Goal: Task Accomplishment & Management: Manage account settings

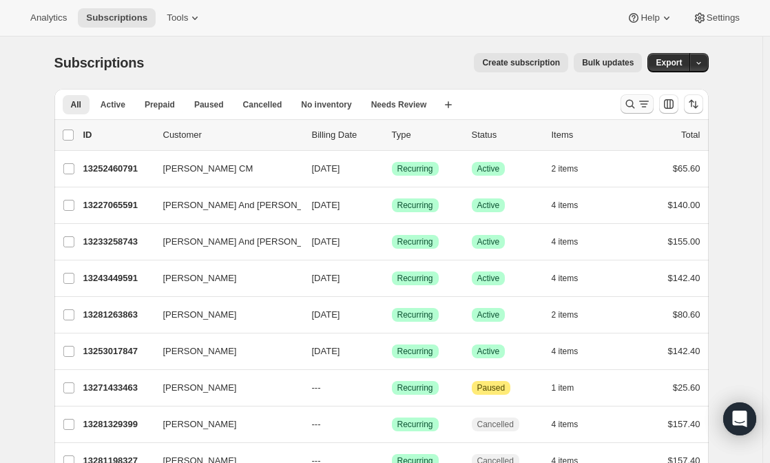
click at [637, 101] on icon "Search and filter results" at bounding box center [630, 104] width 14 height 14
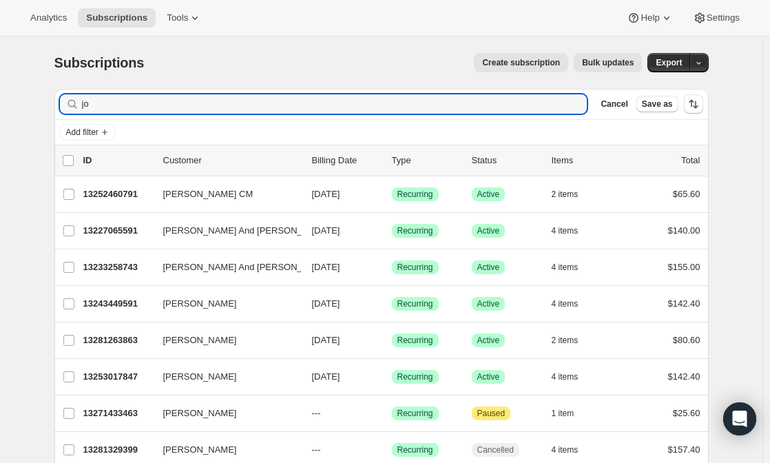
type input "j"
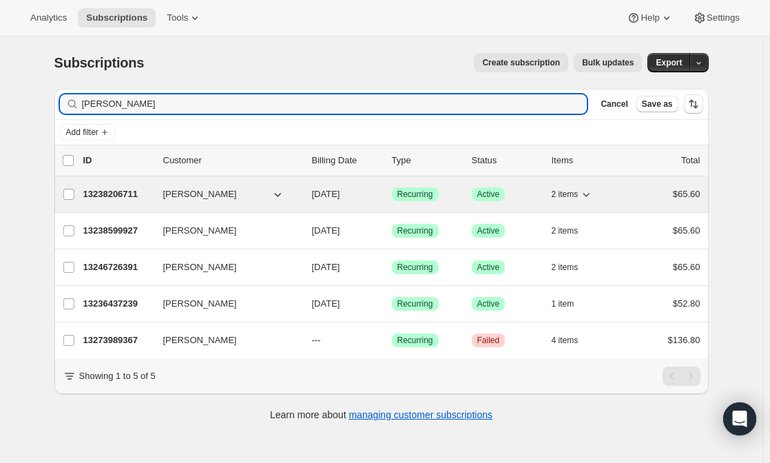
type input "[PERSON_NAME]"
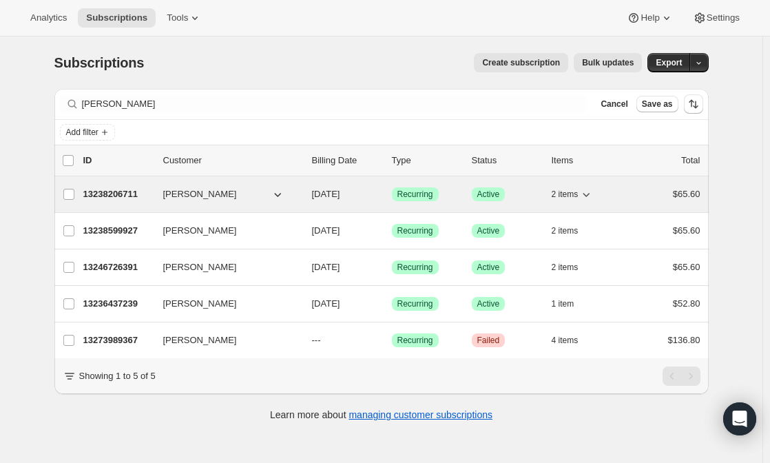
click at [181, 191] on span "[PERSON_NAME]" at bounding box center [200, 194] width 74 height 14
click at [160, 194] on div "13238206711 [PERSON_NAME] [DATE] Success Recurring Success Active 2 items $65.60" at bounding box center [391, 194] width 617 height 19
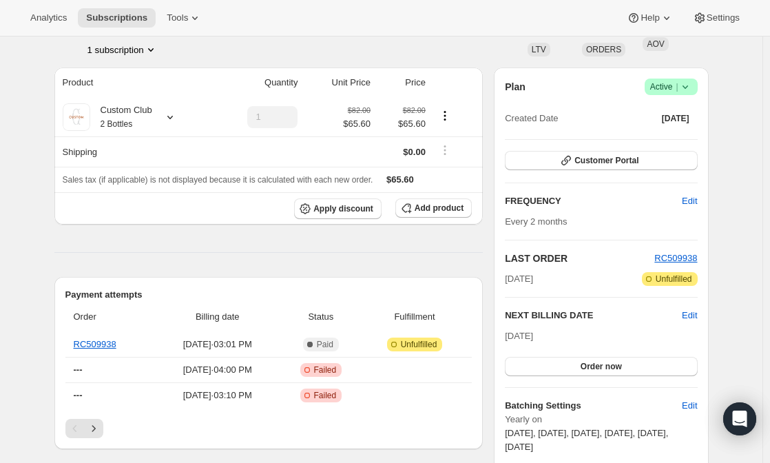
scroll to position [96, 0]
click at [114, 111] on div "Custom Club 2 Bottles" at bounding box center [121, 117] width 62 height 28
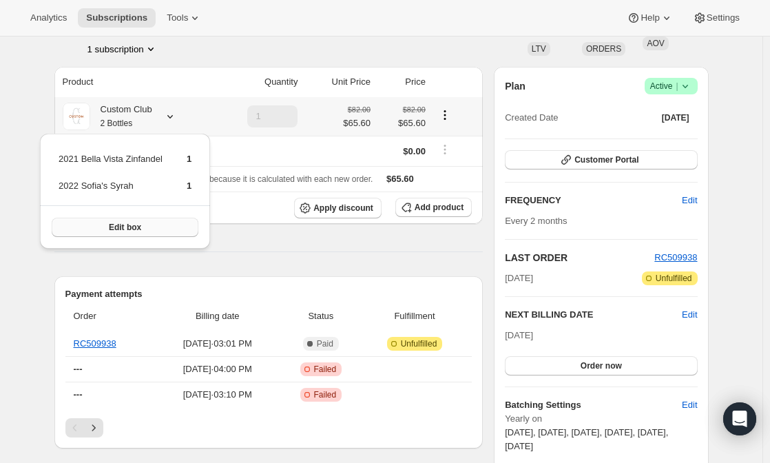
click at [129, 220] on button "Edit box" at bounding box center [125, 227] width 147 height 19
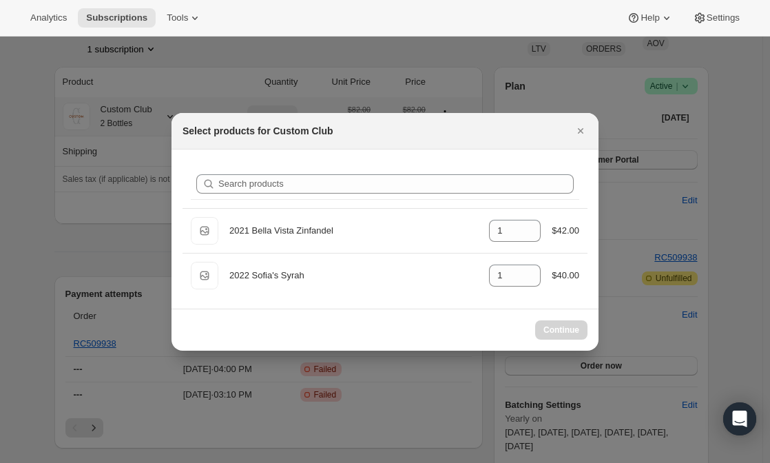
click at [263, 195] on div "Search products" at bounding box center [385, 184] width 388 height 30
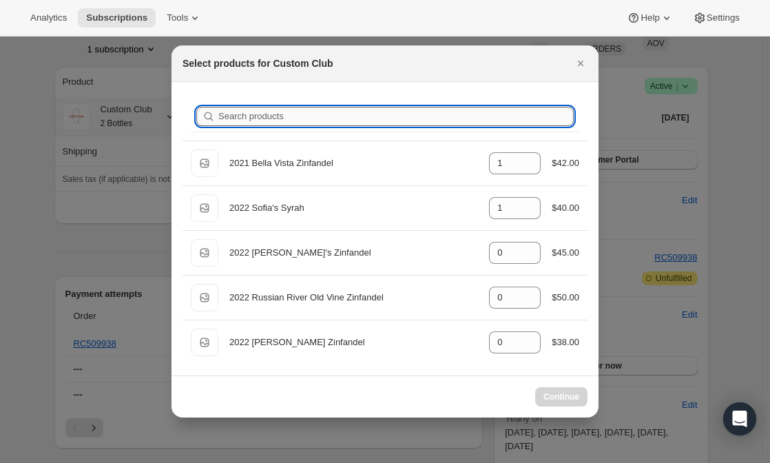
click at [258, 115] on input "Search products" at bounding box center [395, 116] width 355 height 19
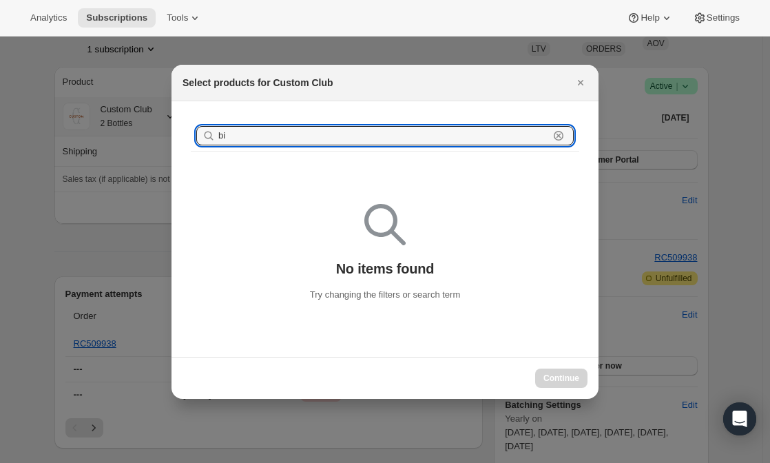
type input "b"
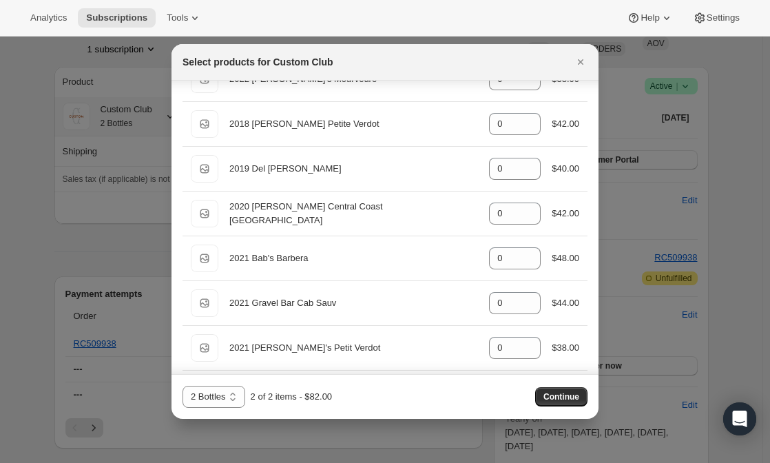
click at [348, 282] on div "Default Title 2021 Gravel Bar Cab Sauv gid://shopify/ProductVariant/45138456641…" at bounding box center [384, 303] width 405 height 44
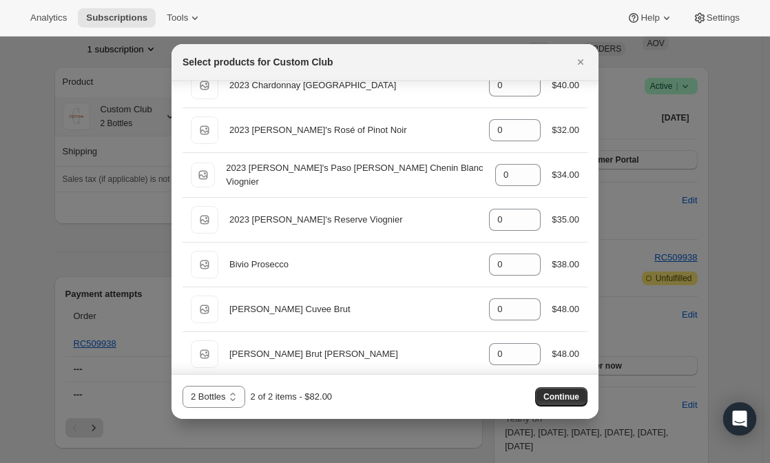
scroll to position [1598, 0]
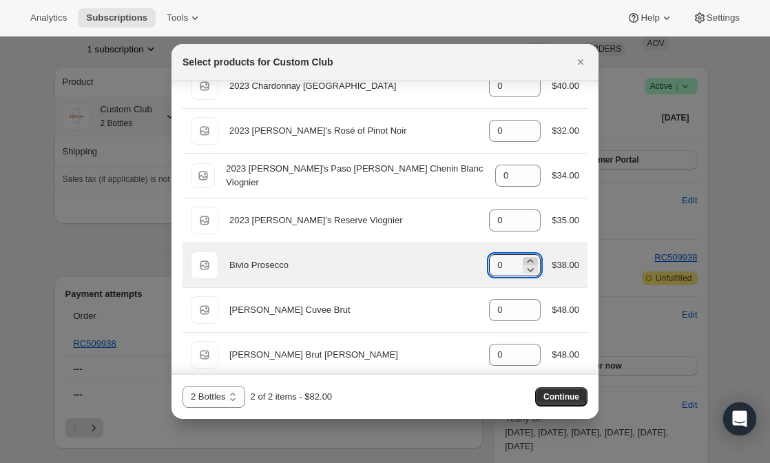
click at [525, 258] on icon ":r9b:" at bounding box center [530, 261] width 14 height 14
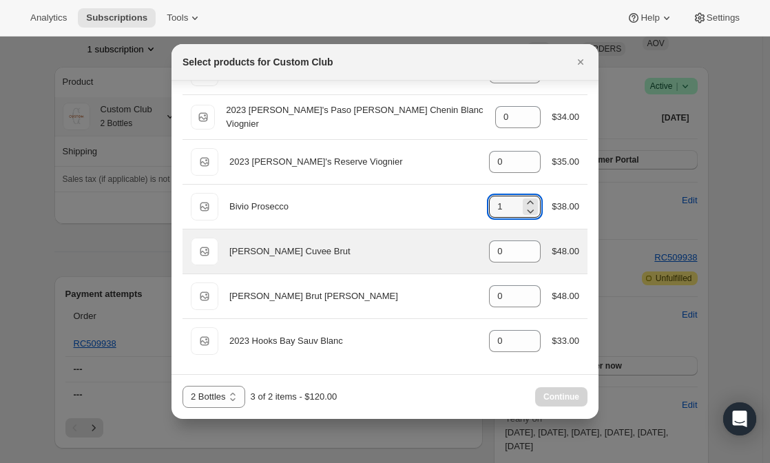
scroll to position [1656, 0]
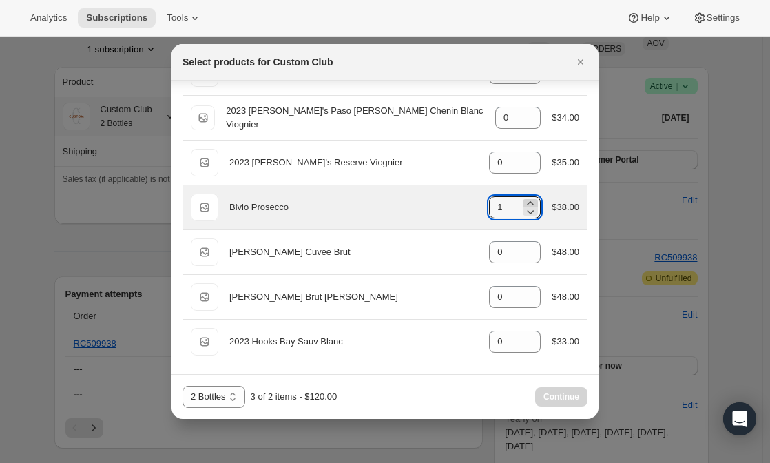
click at [523, 199] on icon ":r9b:" at bounding box center [530, 203] width 14 height 14
type input "2"
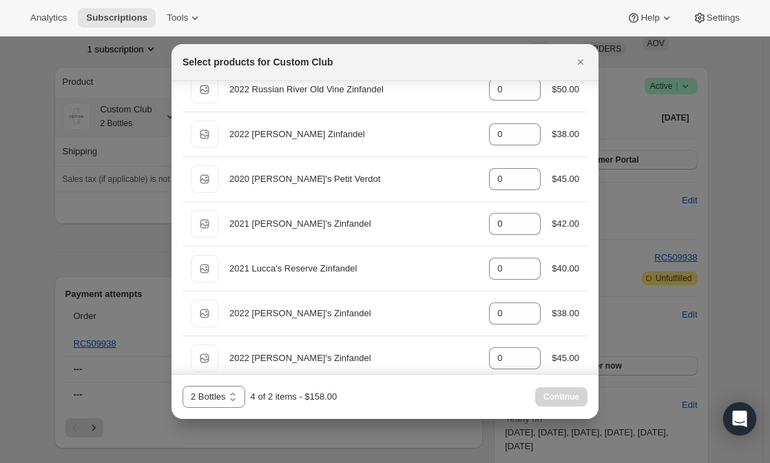
scroll to position [0, 0]
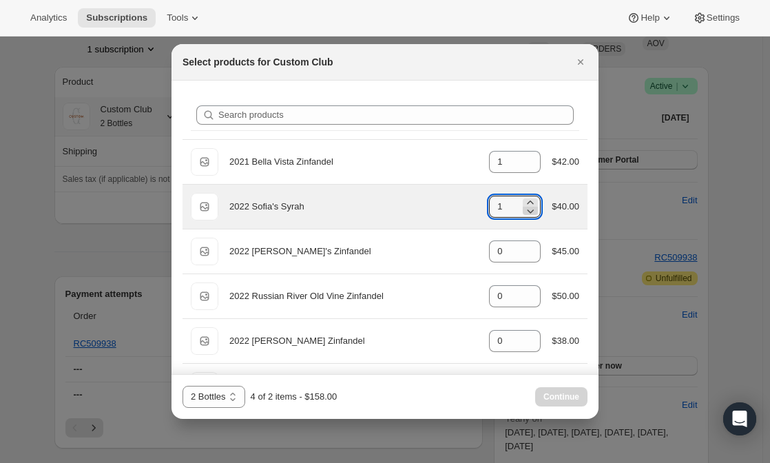
click at [523, 213] on icon ":r9b:" at bounding box center [530, 211] width 14 height 14
type input "0"
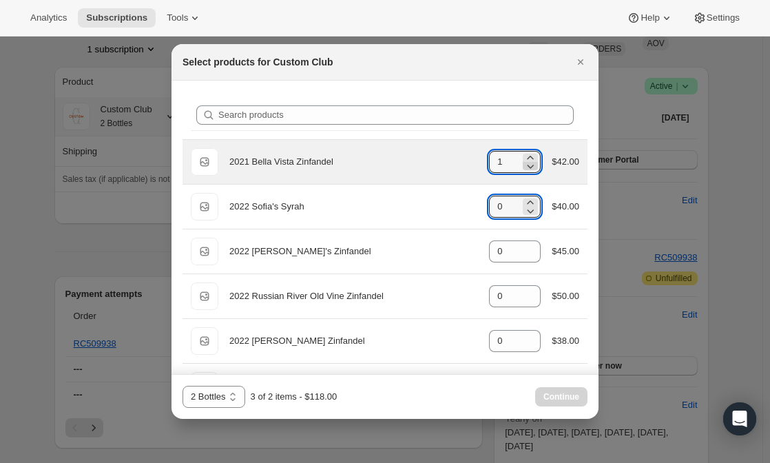
click at [528, 166] on icon ":r9b:" at bounding box center [530, 166] width 14 height 14
type input "0"
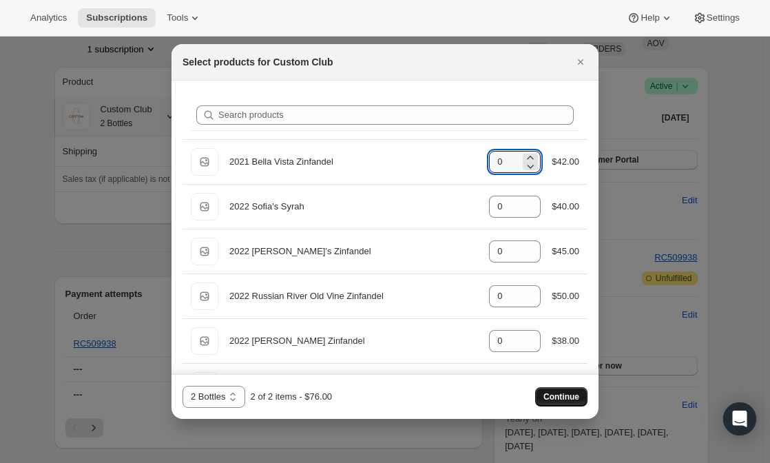
click at [548, 399] on span "Continue" at bounding box center [561, 396] width 36 height 11
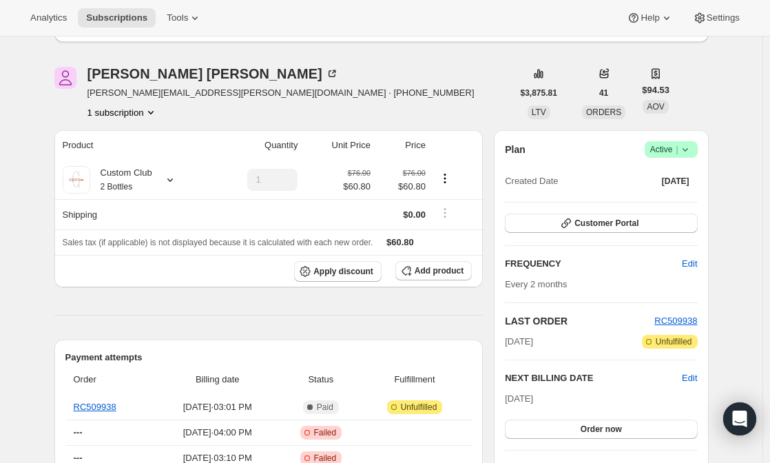
scroll to position [194, 0]
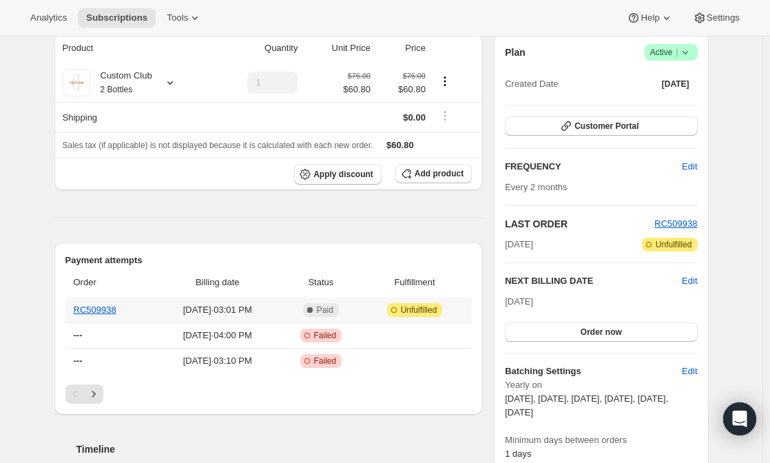
click at [91, 300] on th "RC509938" at bounding box center [110, 310] width 90 height 25
click at [93, 311] on link "RC509938" at bounding box center [95, 309] width 43 height 10
